Goal: Task Accomplishment & Management: Use online tool/utility

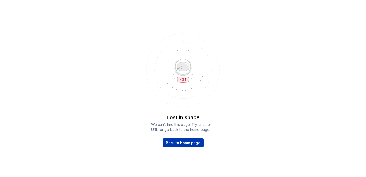
click at [171, 141] on span "Back to home page" at bounding box center [183, 142] width 34 height 5
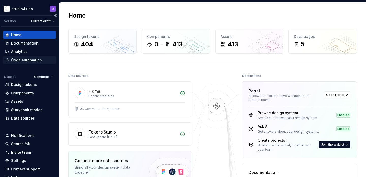
click at [19, 62] on div "Code automation" at bounding box center [26, 59] width 31 height 5
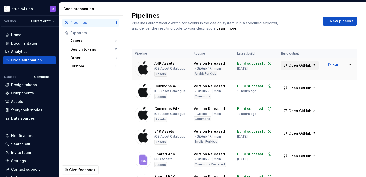
click at [292, 67] on span "Open GitHub" at bounding box center [300, 65] width 23 height 5
click at [22, 100] on div "Assets" at bounding box center [17, 101] width 12 height 5
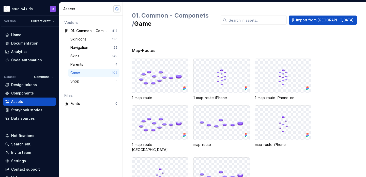
click at [117, 10] on button "button" at bounding box center [116, 8] width 7 height 7
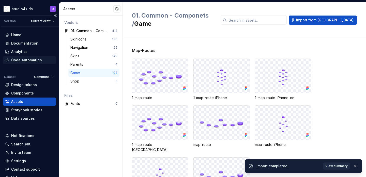
click at [34, 61] on div "Code automation" at bounding box center [26, 59] width 31 height 5
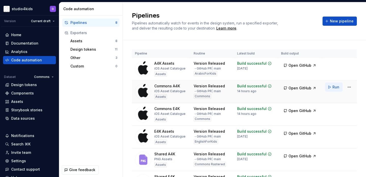
click at [329, 89] on button "Run" at bounding box center [334, 86] width 18 height 9
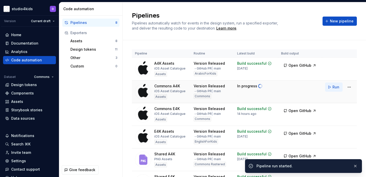
click at [329, 89] on div "Run" at bounding box center [339, 86] width 29 height 9
click at [299, 87] on span "Open GitHub" at bounding box center [300, 87] width 23 height 5
